Goal: Task Accomplishment & Management: Manage account settings

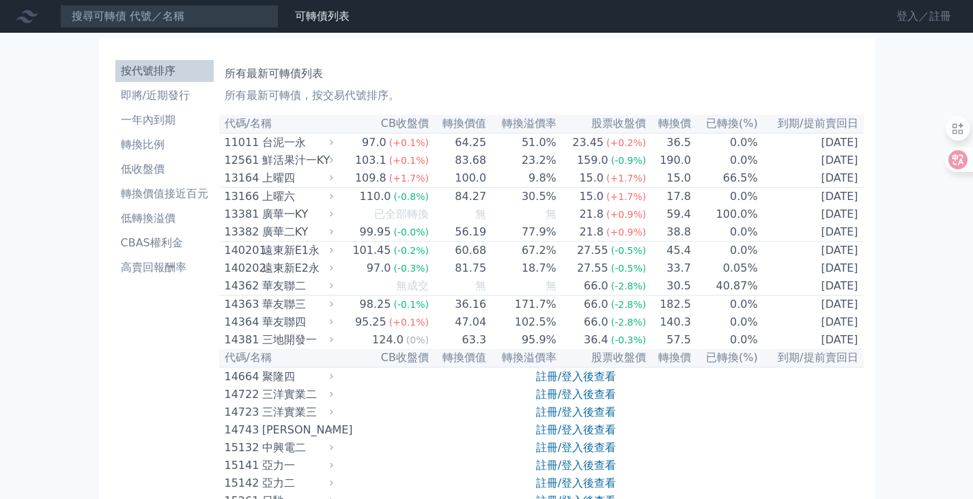
click at [900, 16] on link "登入／註冊" at bounding box center [923, 16] width 76 height 22
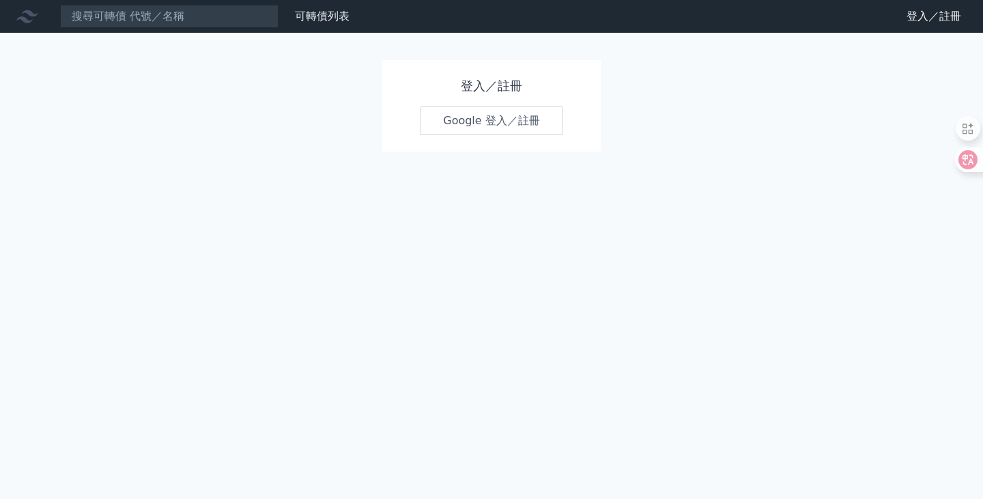
click at [494, 123] on link "Google 登入／註冊" at bounding box center [491, 120] width 142 height 29
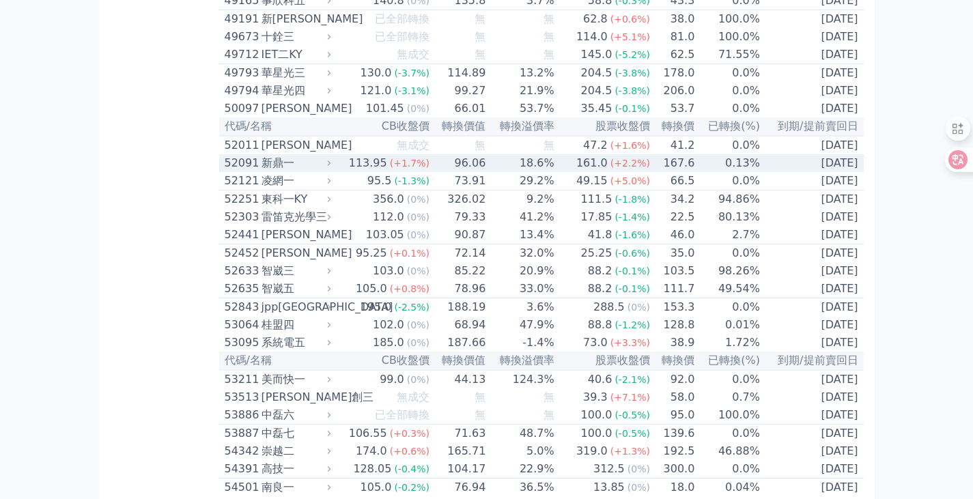
scroll to position [4357, 0]
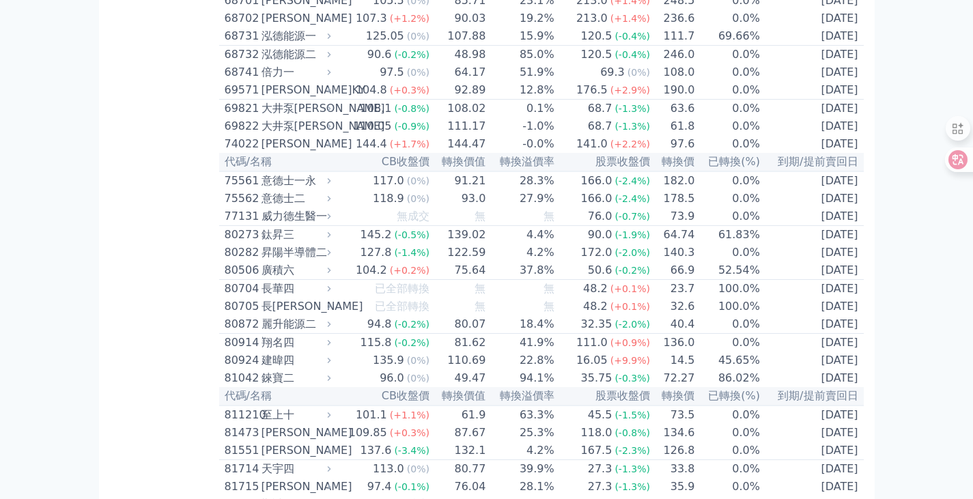
scroll to position [7097, 0]
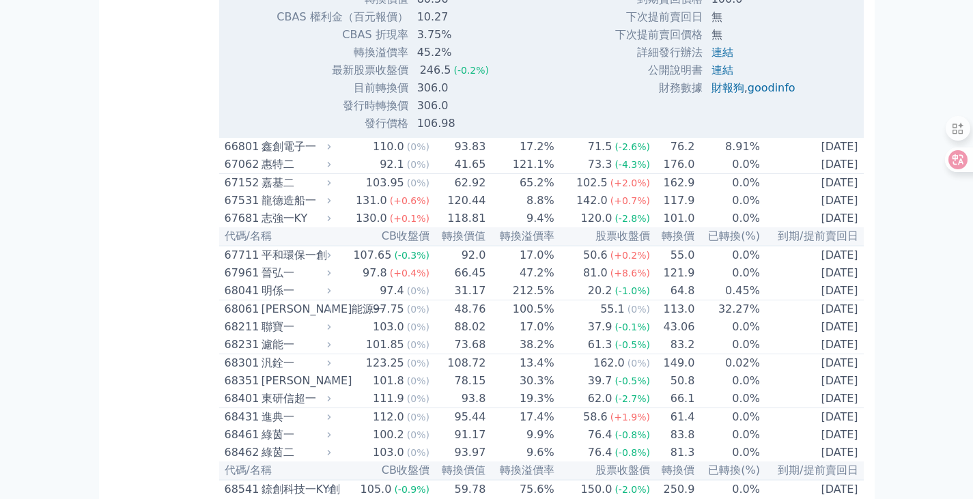
scroll to position [7165, 0]
